Goal: Task Accomplishment & Management: Manage account settings

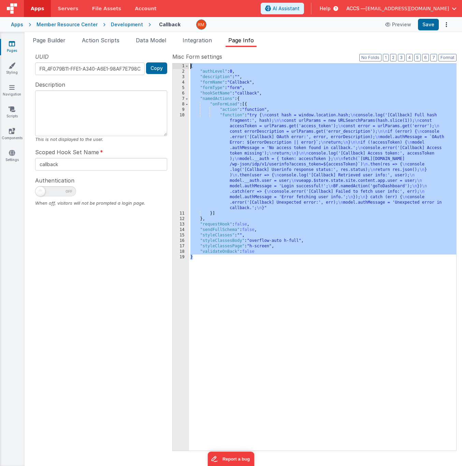
click at [14, 48] on link "Pages" at bounding box center [12, 47] width 25 height 14
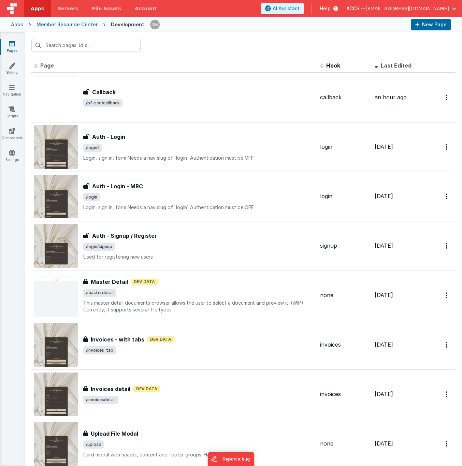
click at [56, 27] on div "Member Resource Center" at bounding box center [67, 24] width 61 height 7
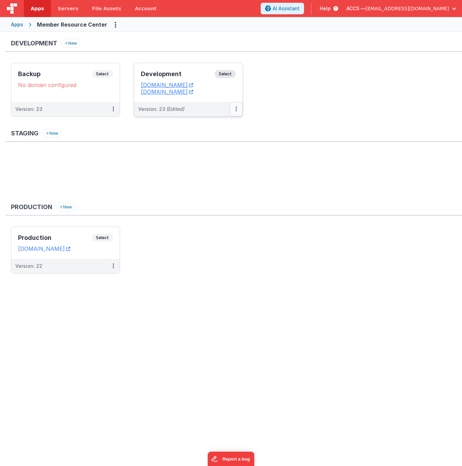
click at [233, 111] on button at bounding box center [236, 109] width 13 height 14
click at [207, 130] on link "Edit" at bounding box center [213, 124] width 60 height 12
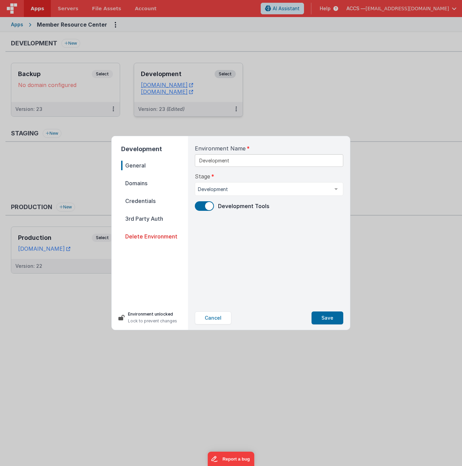
click at [134, 187] on span "Domains" at bounding box center [154, 184] width 67 height 10
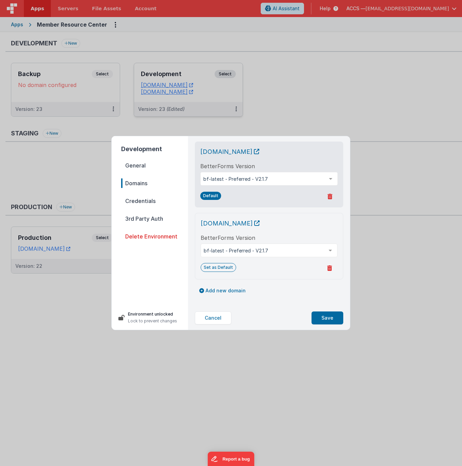
click at [132, 202] on span "Credentials" at bounding box center [154, 201] width 67 height 10
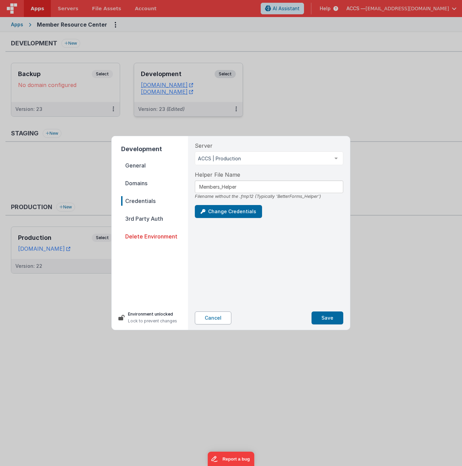
click at [206, 317] on button "Cancel" at bounding box center [213, 318] width 37 height 13
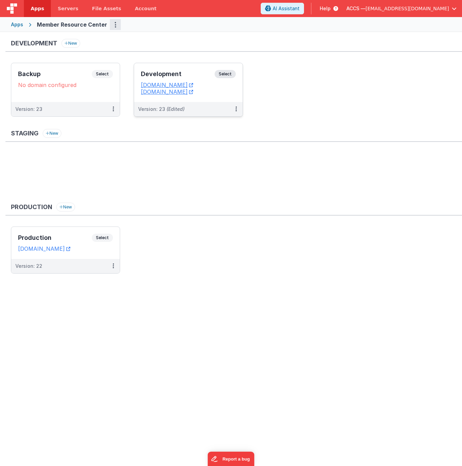
click at [110, 26] on button "Options" at bounding box center [115, 24] width 11 height 11
click at [95, 36] on link "App Settings" at bounding box center [91, 39] width 60 height 12
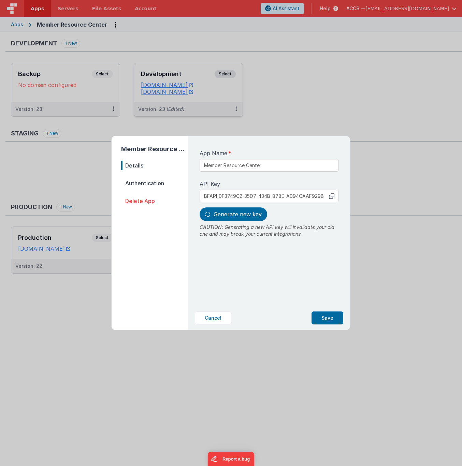
click at [143, 183] on span "Authentication" at bounding box center [154, 184] width 67 height 10
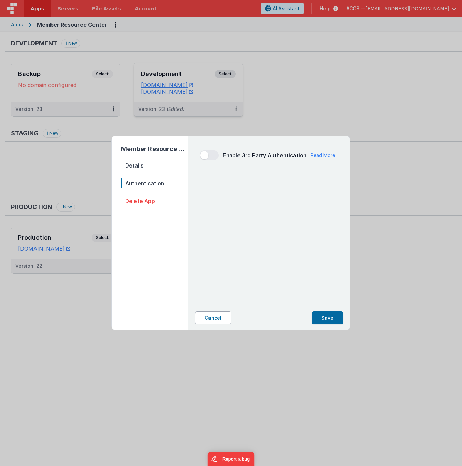
click at [209, 321] on button "Cancel" at bounding box center [213, 318] width 37 height 13
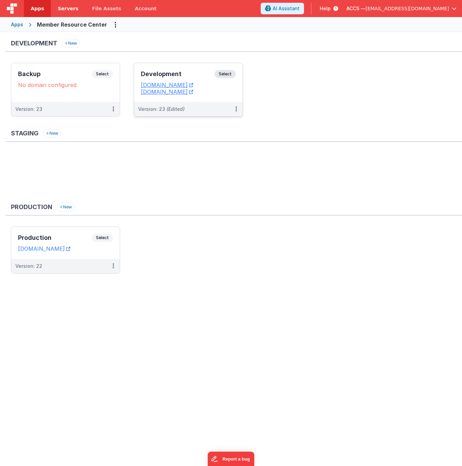
click at [62, 10] on span "Servers" at bounding box center [68, 8] width 20 height 7
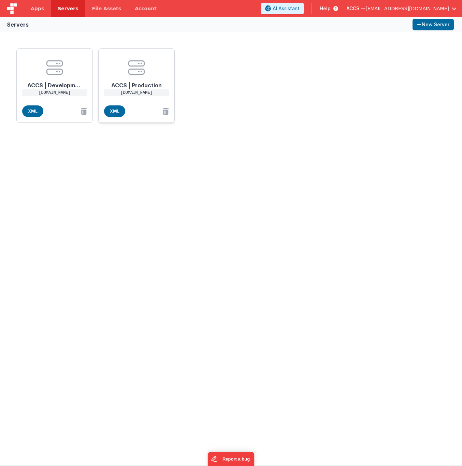
click at [143, 80] on h1 "ACCS | Production" at bounding box center [136, 83] width 55 height 14
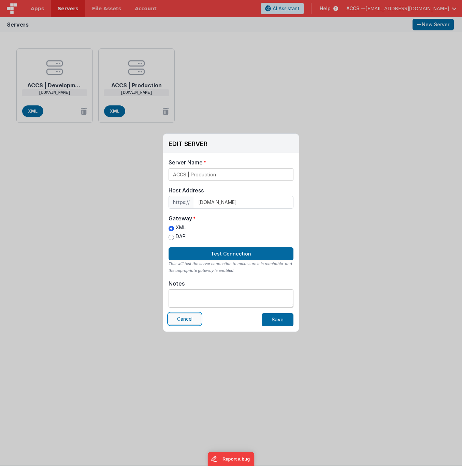
click at [187, 322] on button "Cancel" at bounding box center [185, 319] width 32 height 12
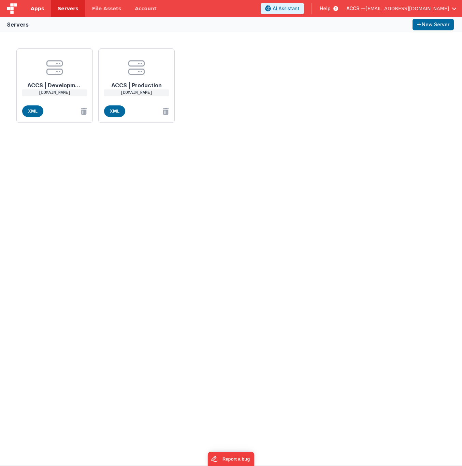
click at [41, 12] on span "Apps" at bounding box center [37, 8] width 13 height 7
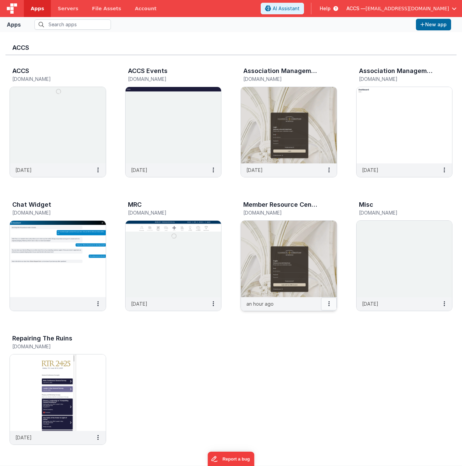
click at [329, 304] on icon at bounding box center [328, 304] width 1 height 0
click at [315, 321] on link "Settings" at bounding box center [313, 317] width 47 height 12
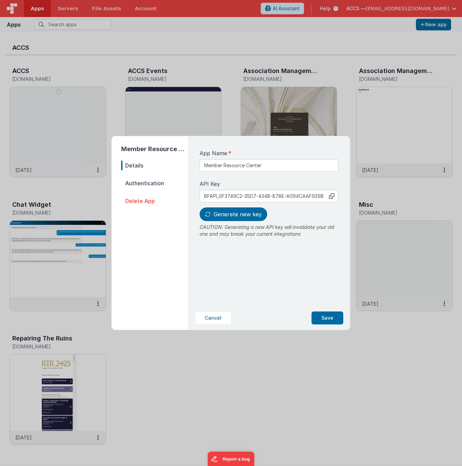
click at [149, 184] on span "Authentication" at bounding box center [154, 184] width 67 height 10
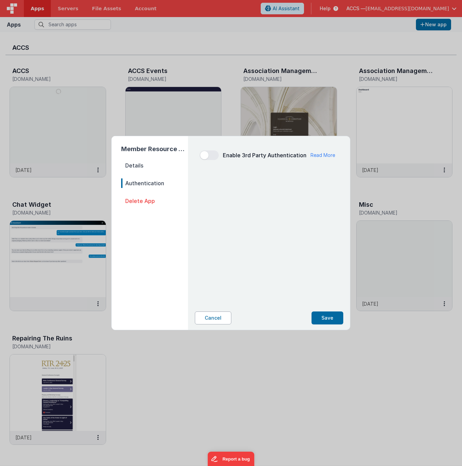
click at [208, 317] on button "Cancel" at bounding box center [213, 318] width 37 height 13
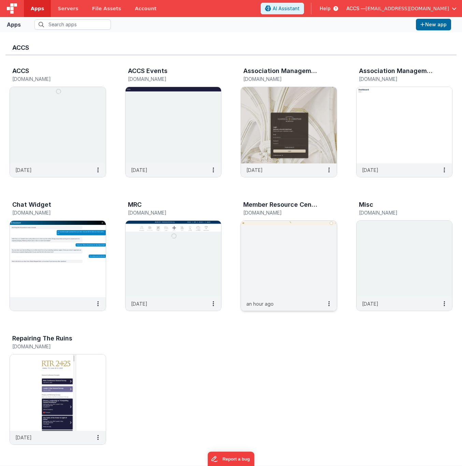
click at [269, 256] on img at bounding box center [289, 259] width 96 height 76
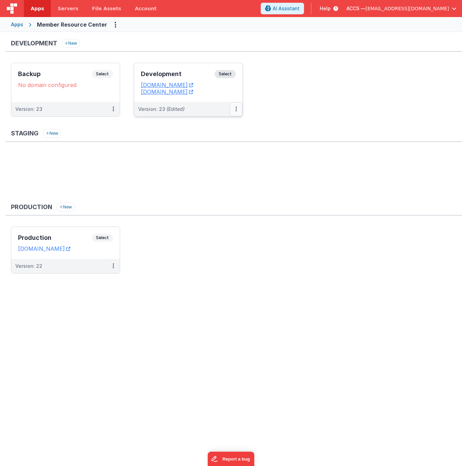
click at [236, 113] on button at bounding box center [236, 109] width 13 height 14
click at [228, 123] on link "Edit" at bounding box center [213, 124] width 60 height 12
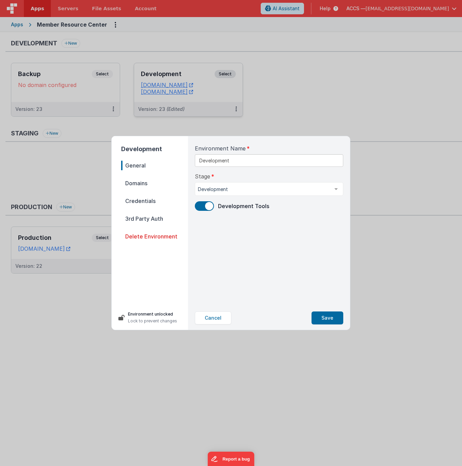
click at [155, 204] on span "Credentials" at bounding box center [154, 201] width 67 height 10
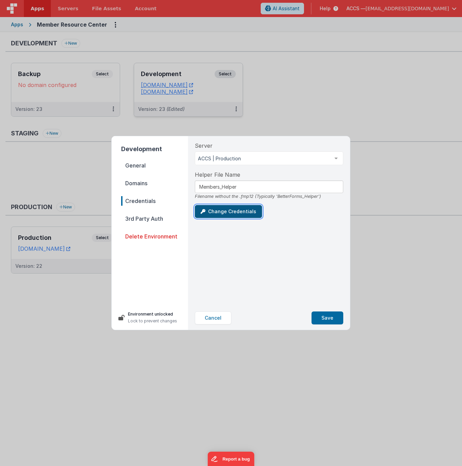
click at [208, 211] on button "Change Credentials" at bounding box center [228, 211] width 67 height 13
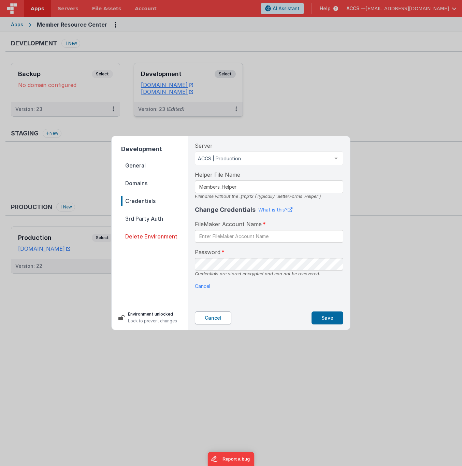
click at [209, 312] on button "Cancel" at bounding box center [213, 318] width 37 height 13
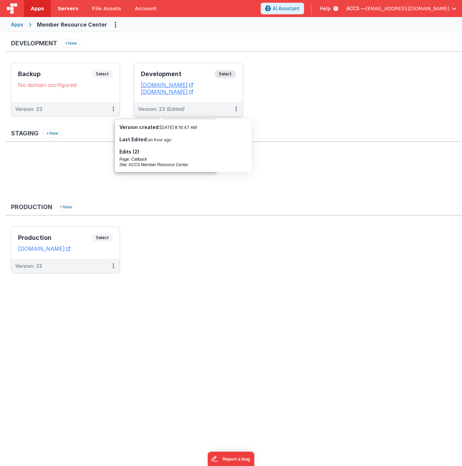
click at [68, 12] on link "Servers" at bounding box center [68, 8] width 34 height 17
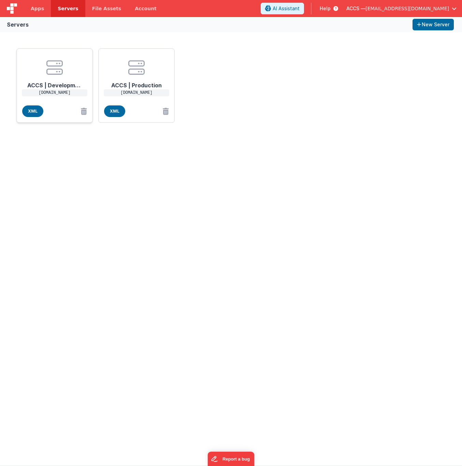
click at [70, 63] on center at bounding box center [54, 67] width 55 height 16
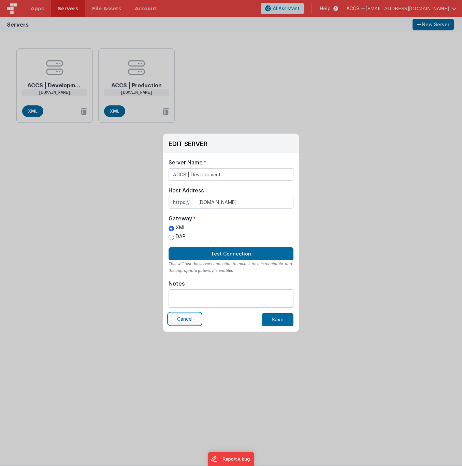
click at [185, 324] on button "Cancel" at bounding box center [185, 319] width 32 height 12
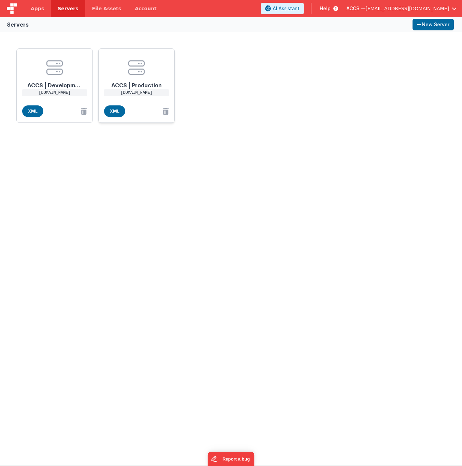
click at [141, 87] on h1 "ACCS | Production" at bounding box center [136, 83] width 55 height 14
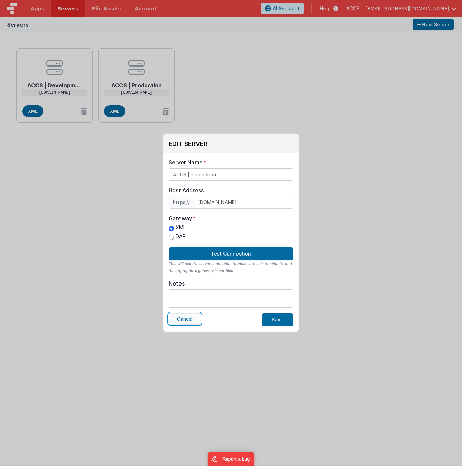
click at [177, 321] on button "Cancel" at bounding box center [185, 319] width 32 height 12
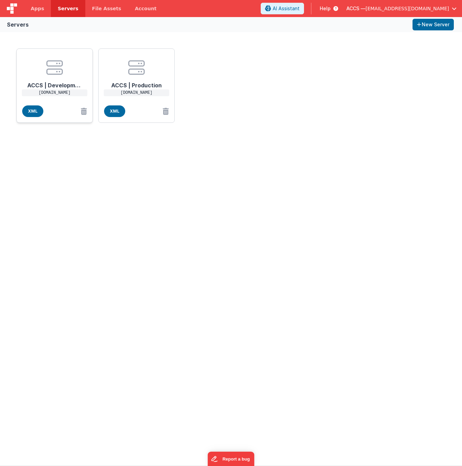
click at [51, 88] on h1 "ACCS | Development" at bounding box center [54, 83] width 55 height 14
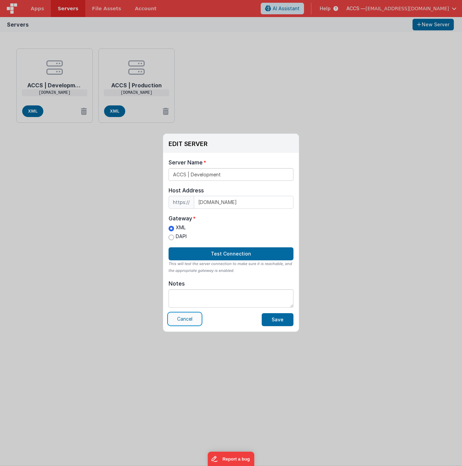
click at [194, 320] on button "Cancel" at bounding box center [185, 319] width 32 height 12
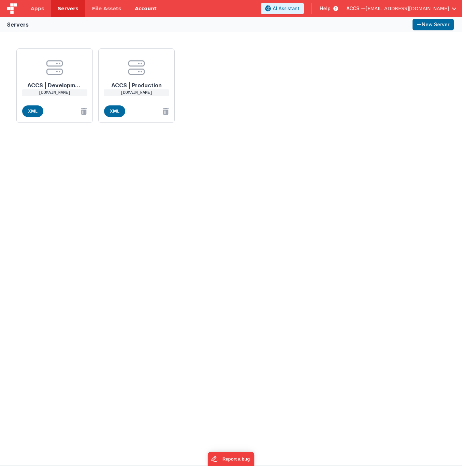
click at [129, 11] on link "Account" at bounding box center [146, 8] width 36 height 17
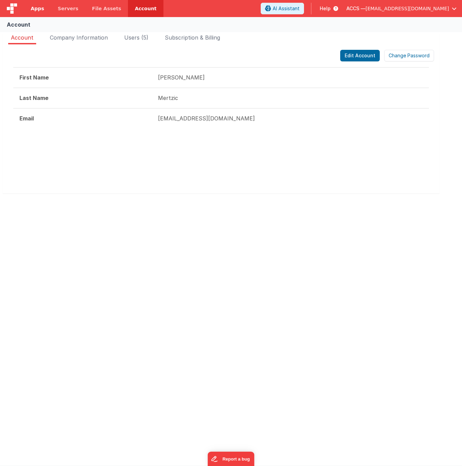
click at [43, 9] on link "Apps" at bounding box center [37, 8] width 27 height 17
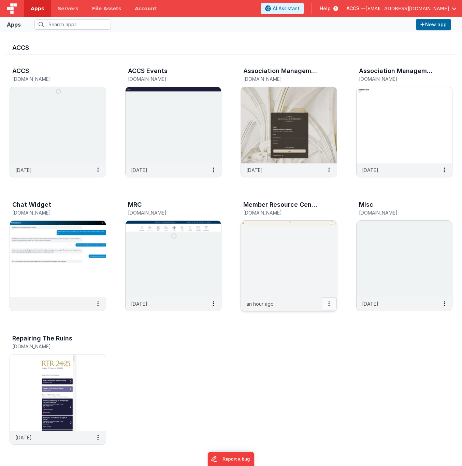
click at [333, 306] on button at bounding box center [329, 304] width 16 height 13
click at [301, 319] on link "Settings" at bounding box center [313, 317] width 47 height 12
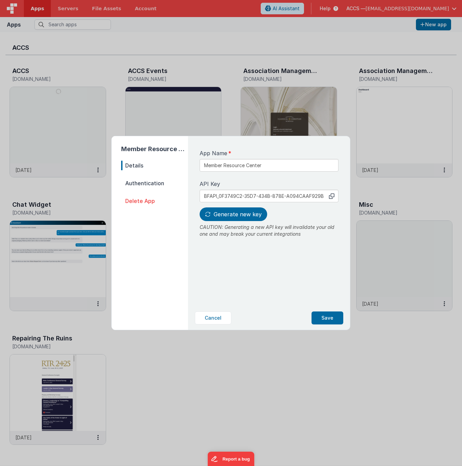
click at [159, 183] on span "Authentication" at bounding box center [154, 184] width 67 height 10
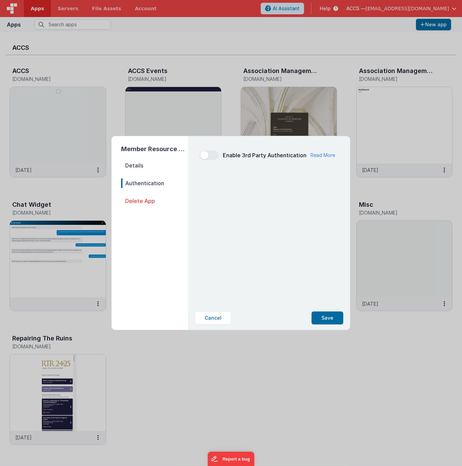
click at [149, 170] on nav "Details Authentication Delete App" at bounding box center [154, 243] width 67 height 164
click at [144, 165] on span "Details" at bounding box center [154, 166] width 67 height 10
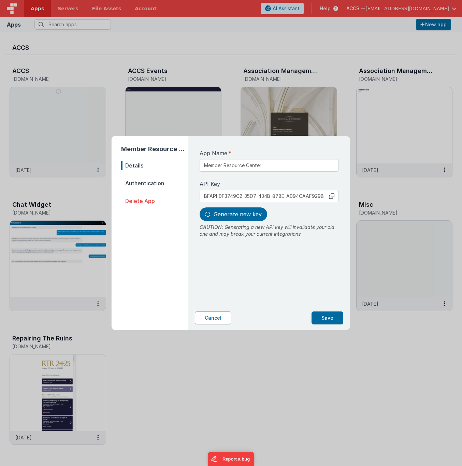
click at [222, 321] on button "Cancel" at bounding box center [213, 318] width 37 height 13
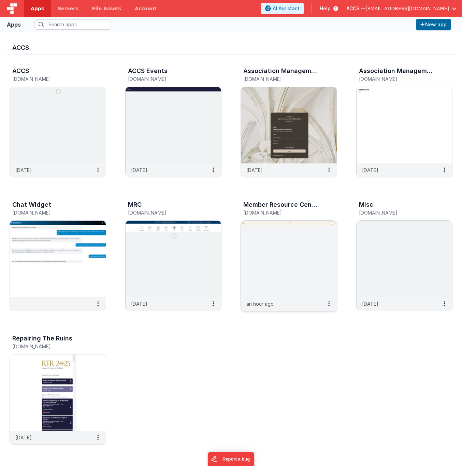
click at [258, 233] on img at bounding box center [289, 259] width 96 height 76
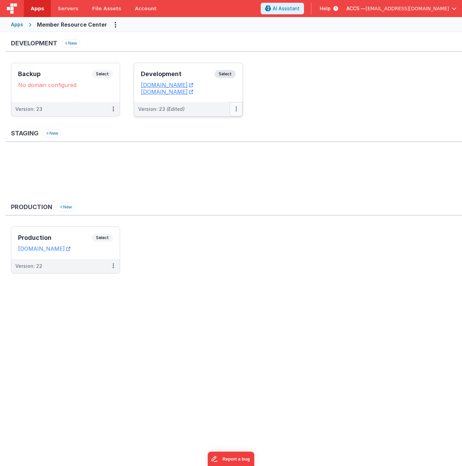
click at [236, 109] on icon at bounding box center [236, 109] width 1 height 0
click at [222, 120] on link "Edit" at bounding box center [213, 124] width 60 height 12
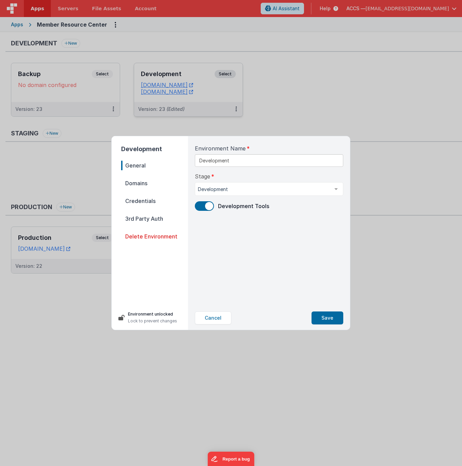
click at [142, 185] on span "Domains" at bounding box center [154, 184] width 67 height 10
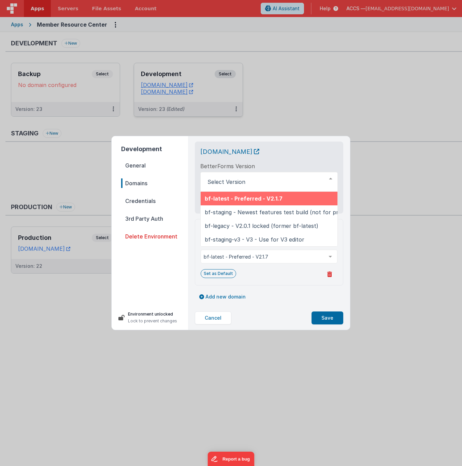
click at [277, 160] on div "[DOMAIN_NAME] BetterForms Version bf-latest - Preferred - V2.1.7 bf-staging - N…" at bounding box center [269, 177] width 138 height 61
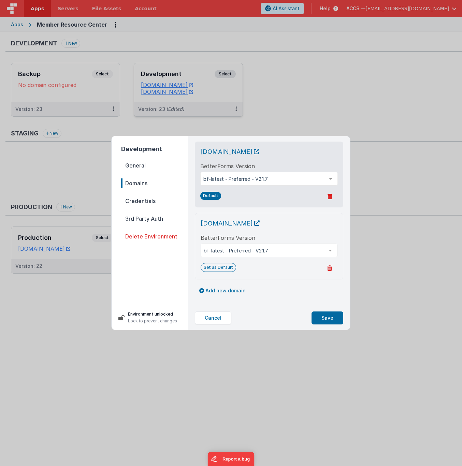
click at [152, 201] on span "Credentials" at bounding box center [154, 201] width 67 height 10
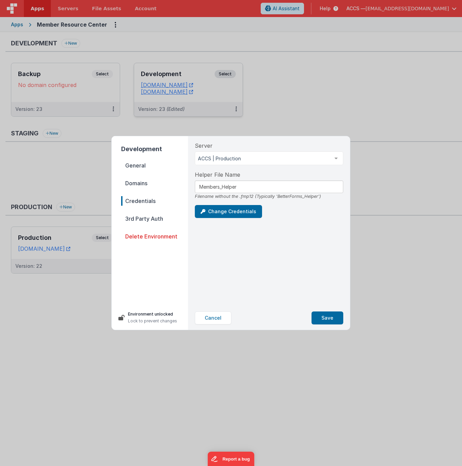
click at [147, 222] on span "3rd Party Auth" at bounding box center [154, 219] width 67 height 10
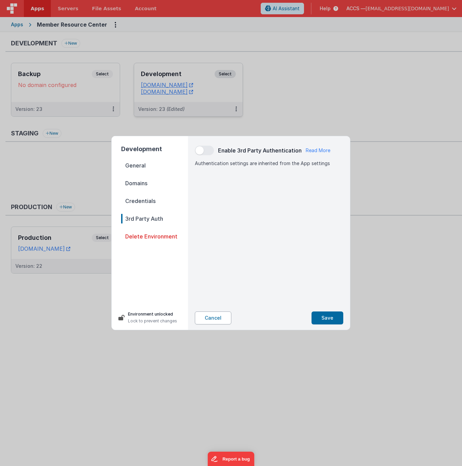
click at [214, 319] on button "Cancel" at bounding box center [213, 318] width 37 height 13
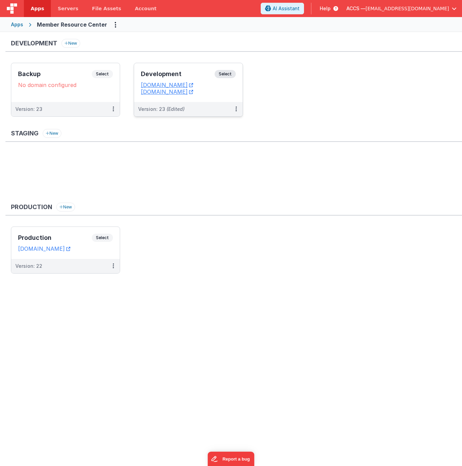
click at [338, 9] on icon at bounding box center [335, 8] width 8 height 7
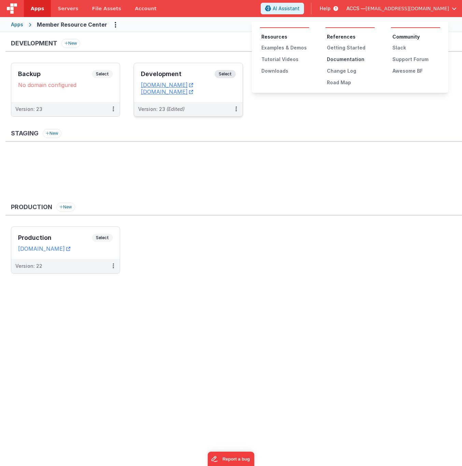
click at [343, 61] on div "Documentation" at bounding box center [351, 59] width 48 height 7
